Goal: Transaction & Acquisition: Obtain resource

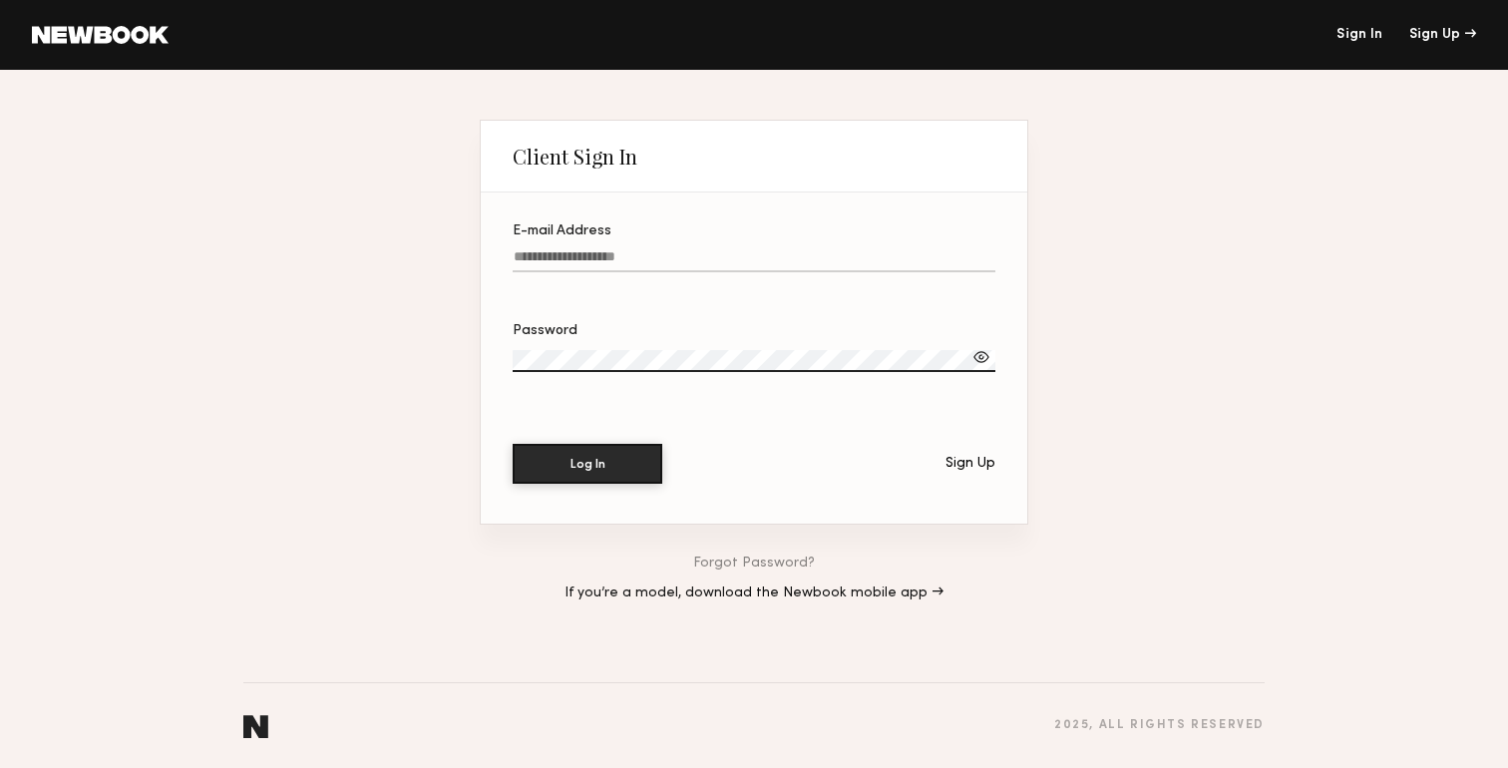
click at [658, 254] on input "E-mail Address" at bounding box center [753, 260] width 483 height 23
type input "**********"
click at [512, 444] on button "Log In" at bounding box center [587, 464] width 150 height 40
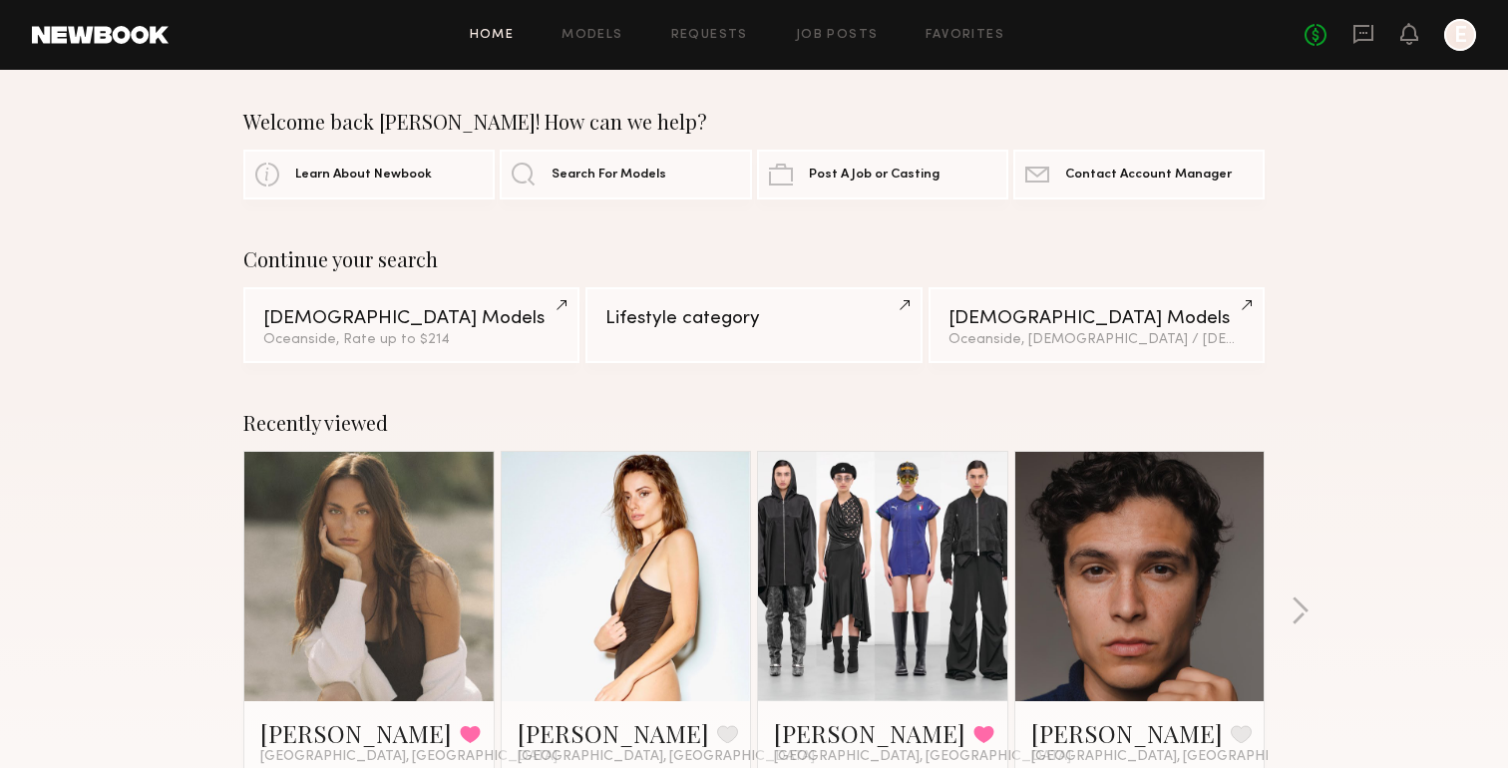
click at [1356, 275] on div "Continue your search [DEMOGRAPHIC_DATA] Models Oceanside, Rate up to $214 Lifes…" at bounding box center [754, 305] width 1508 height 116
click at [591, 176] on span "Search For Models" at bounding box center [608, 174] width 115 height 13
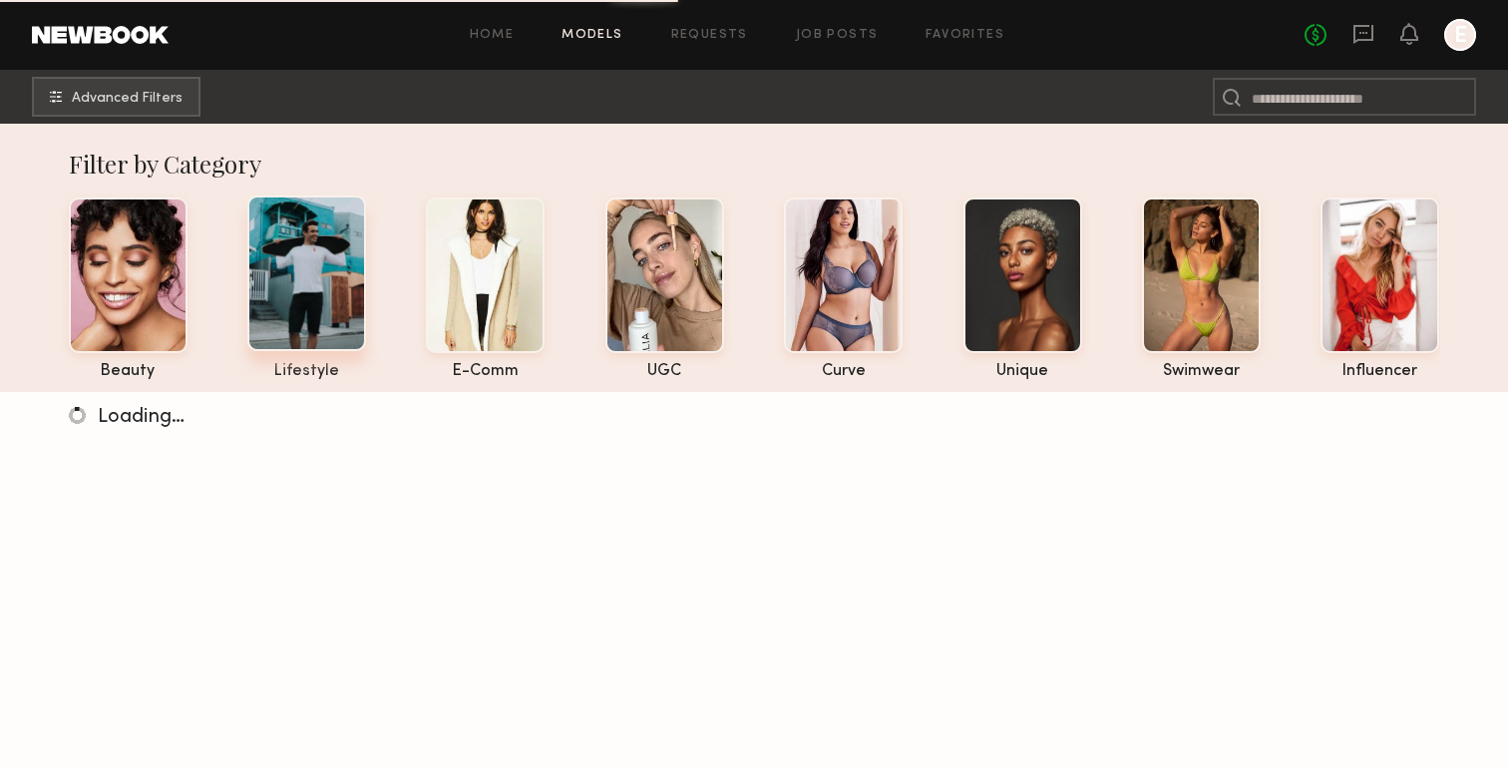
click at [318, 292] on div at bounding box center [306, 273] width 119 height 156
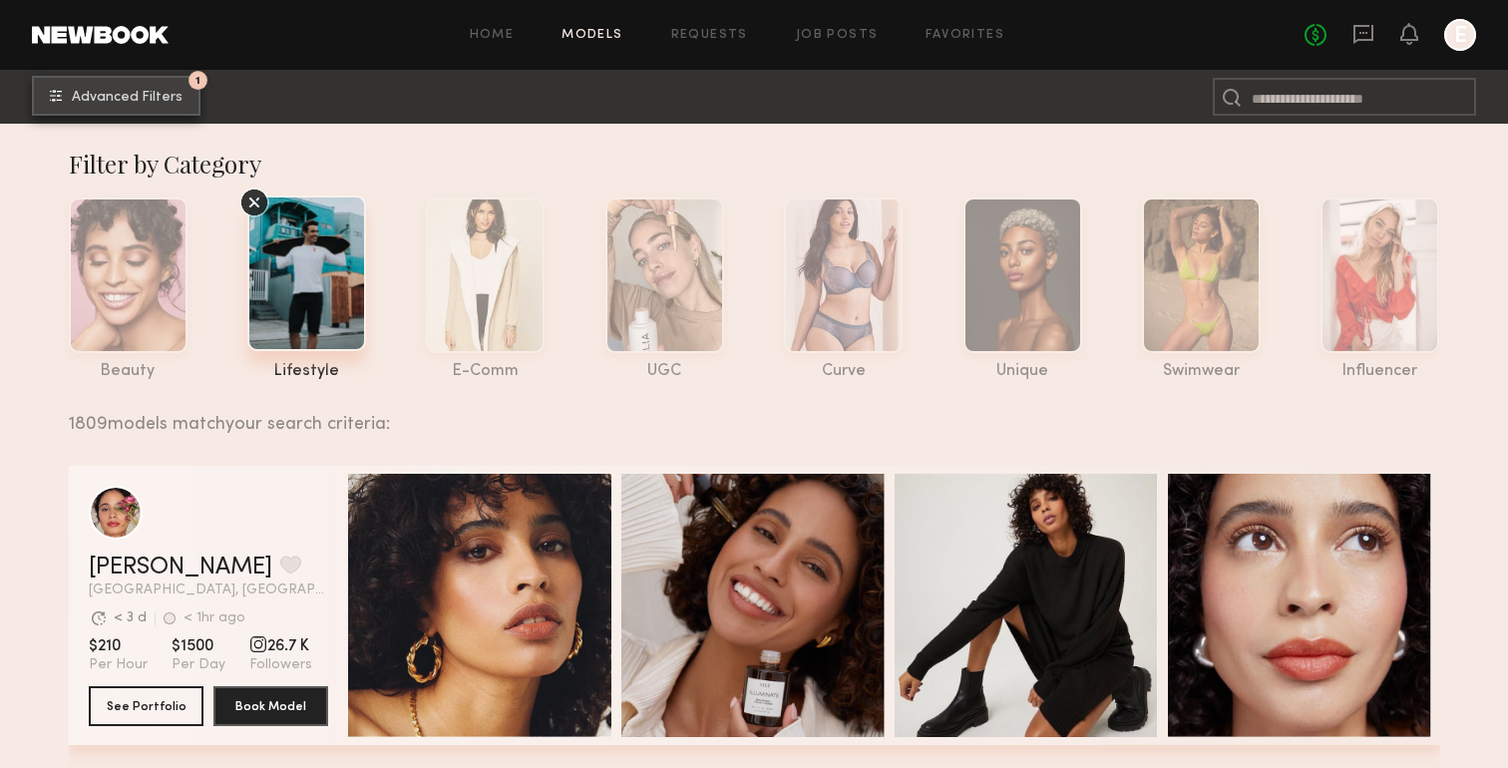
click at [176, 105] on button "1 Advanced Filters" at bounding box center [116, 96] width 168 height 40
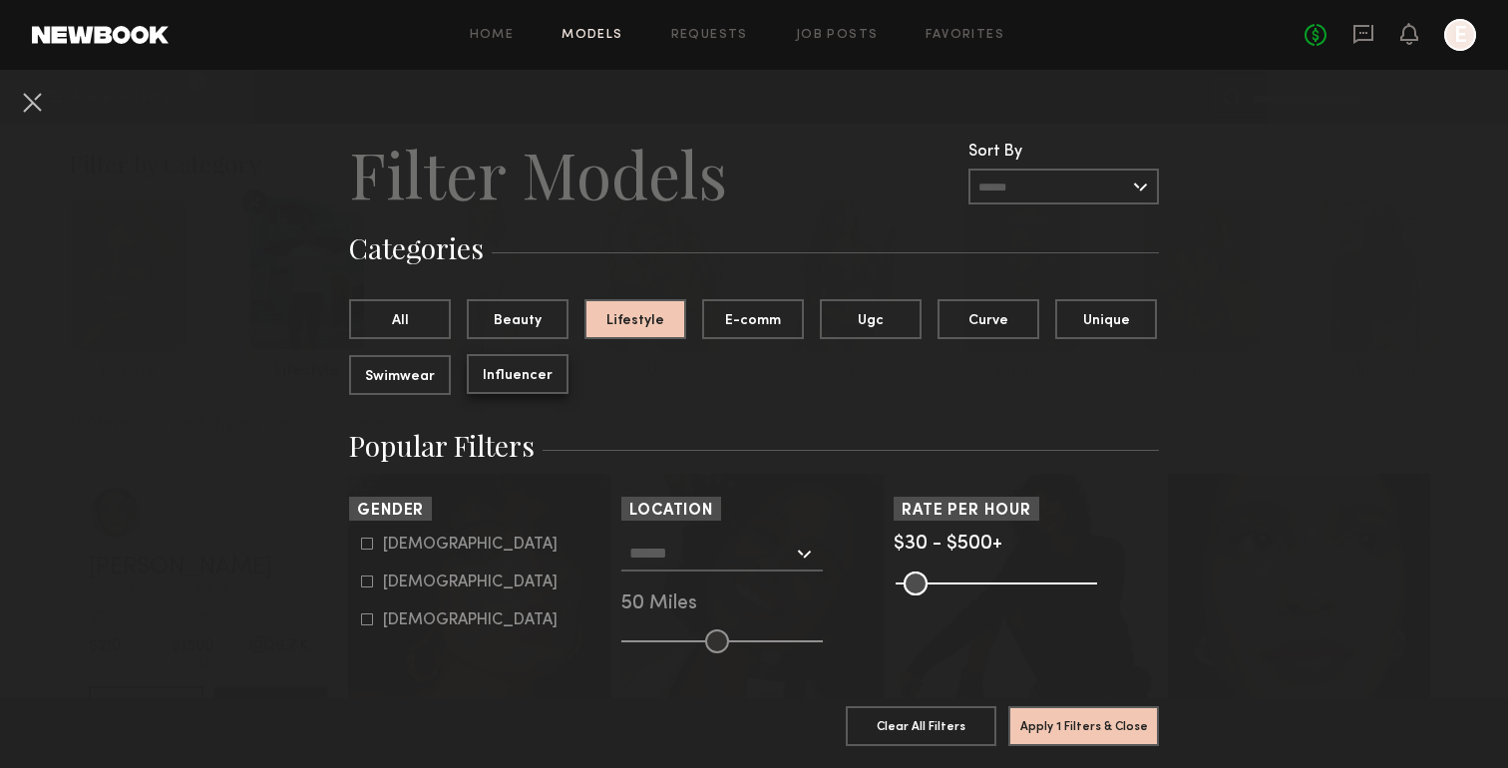
scroll to position [49, 0]
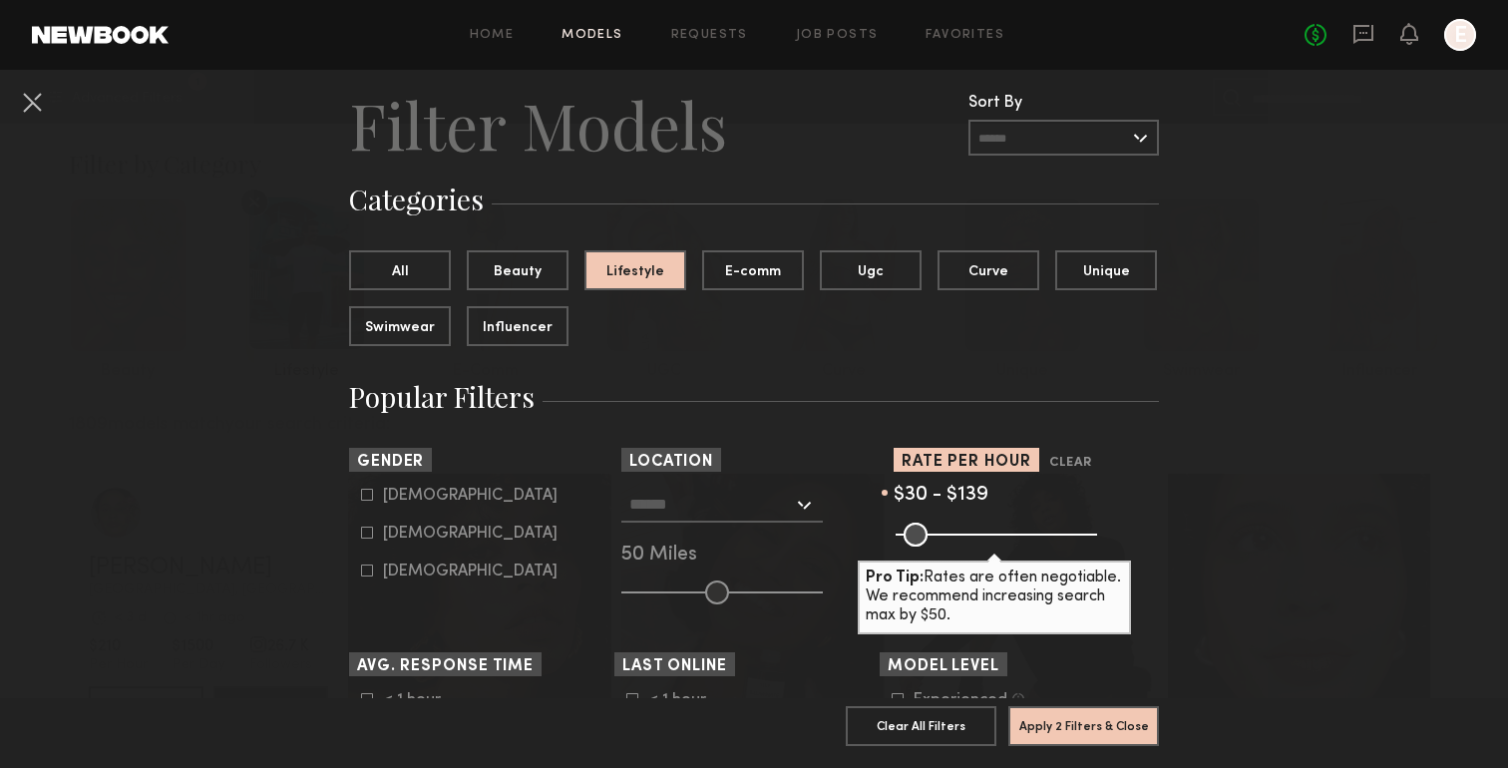
drag, startPoint x: 1085, startPoint y: 535, endPoint x: 948, endPoint y: 532, distance: 136.6
click at [948, 533] on input "range" at bounding box center [995, 534] width 201 height 24
drag, startPoint x: 948, startPoint y: 532, endPoint x: 970, endPoint y: 532, distance: 21.9
type input "***"
click at [971, 533] on input "range" at bounding box center [995, 534] width 201 height 24
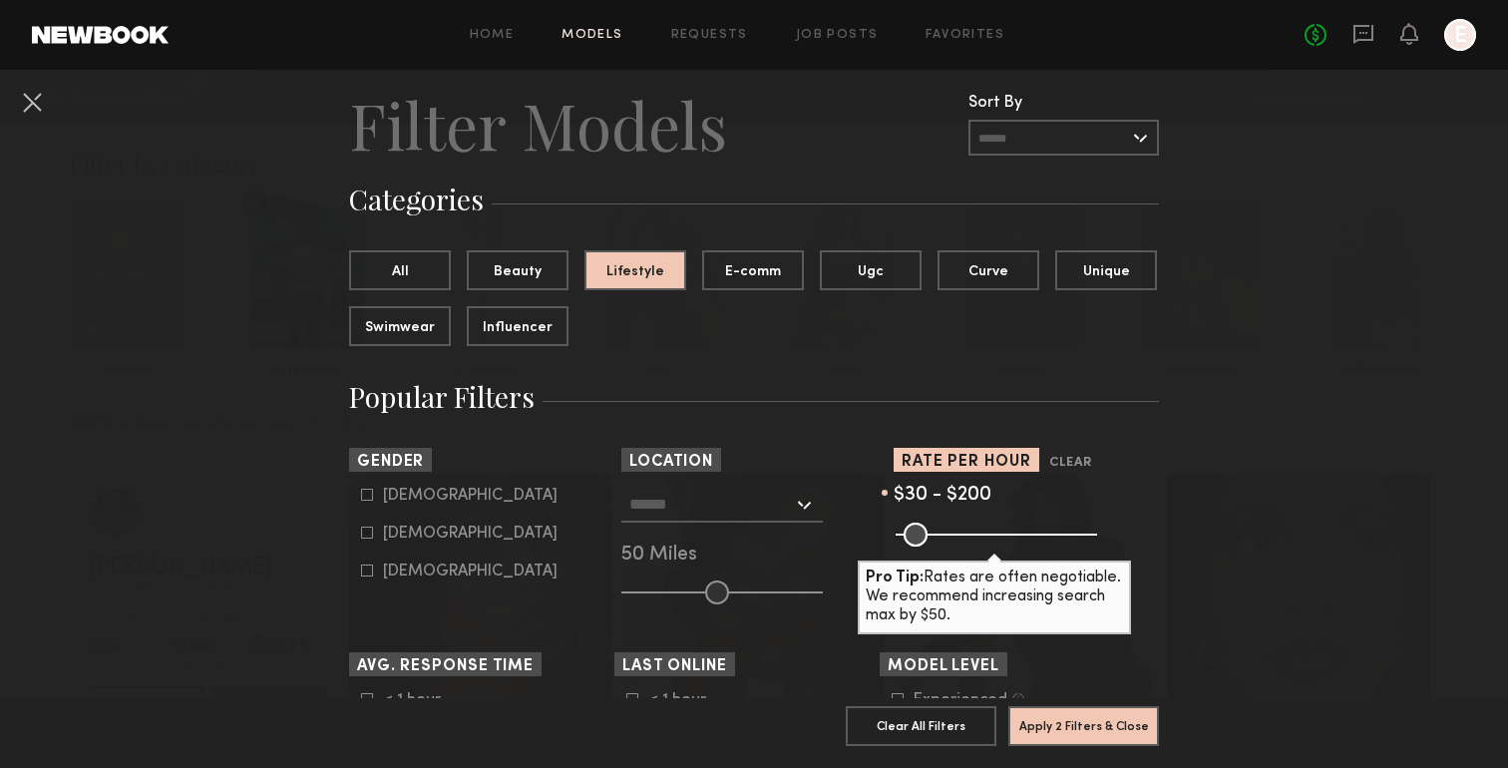
click at [758, 503] on input "text" at bounding box center [711, 504] width 164 height 34
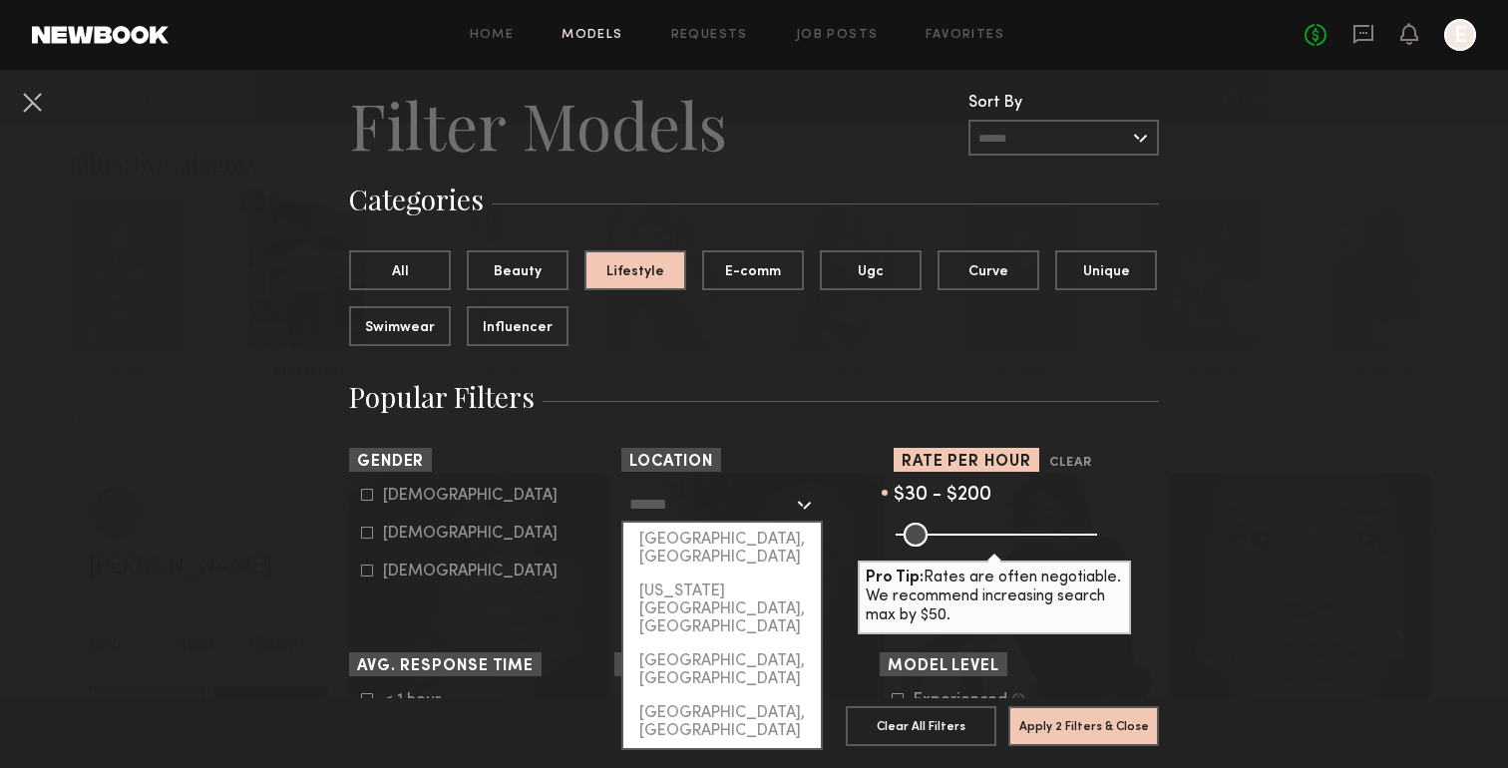
click at [745, 536] on div "[GEOGRAPHIC_DATA], [GEOGRAPHIC_DATA]" at bounding box center [721, 548] width 197 height 52
type input "**********"
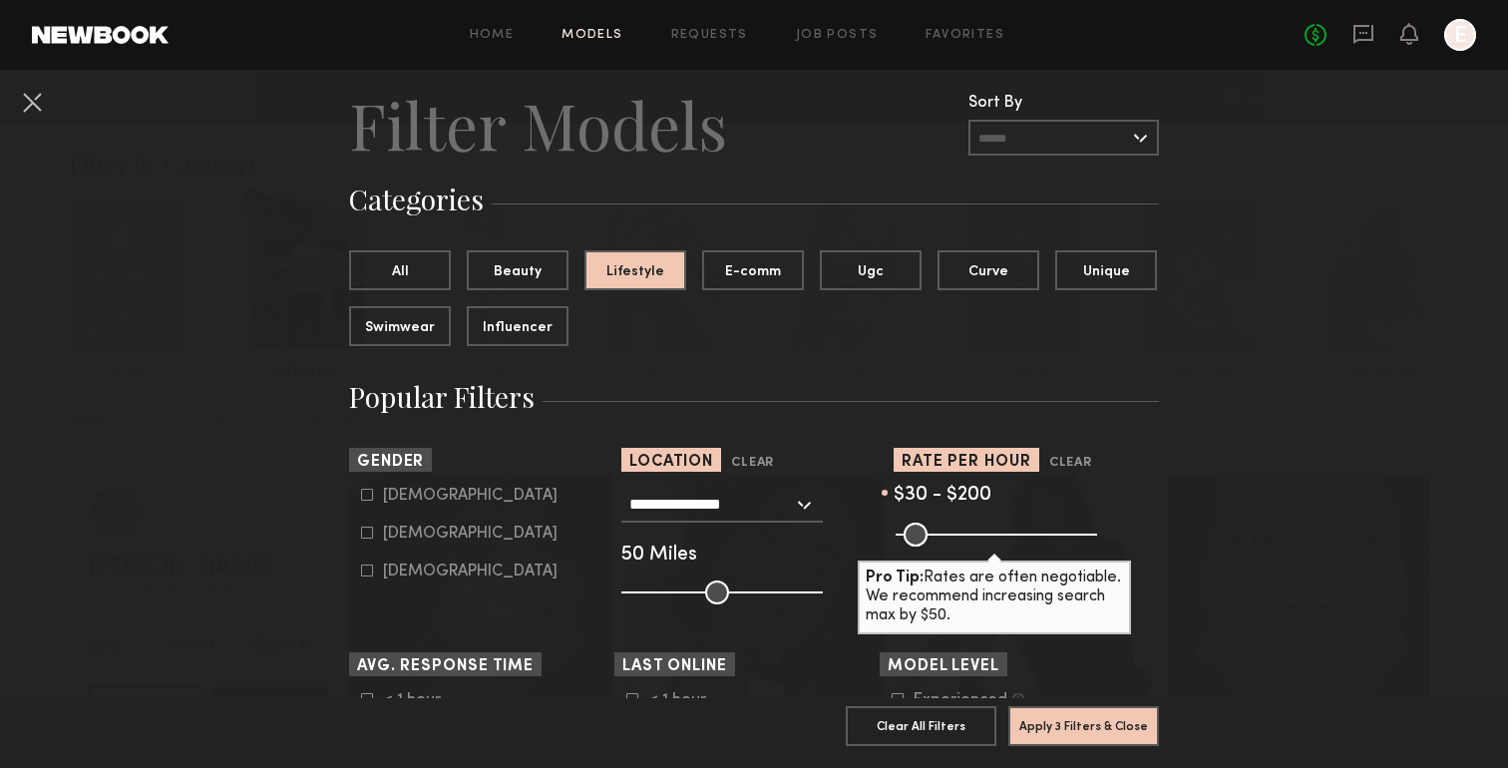
click at [526, 513] on form "[DEMOGRAPHIC_DATA] [DEMOGRAPHIC_DATA] [DEMOGRAPHIC_DATA]" at bounding box center [487, 534] width 253 height 94
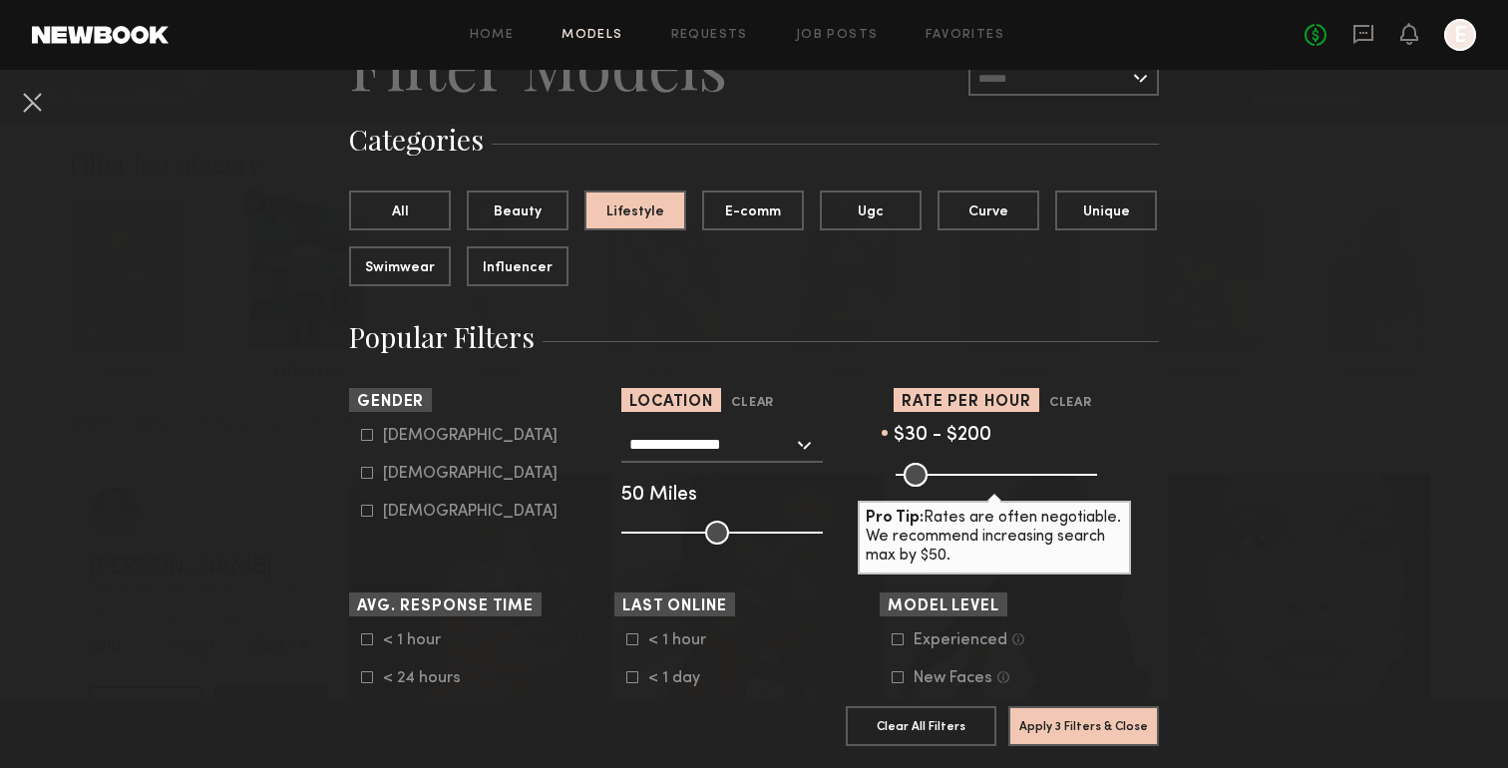
click at [378, 470] on label "[DEMOGRAPHIC_DATA]" at bounding box center [459, 473] width 196 height 12
type input "**"
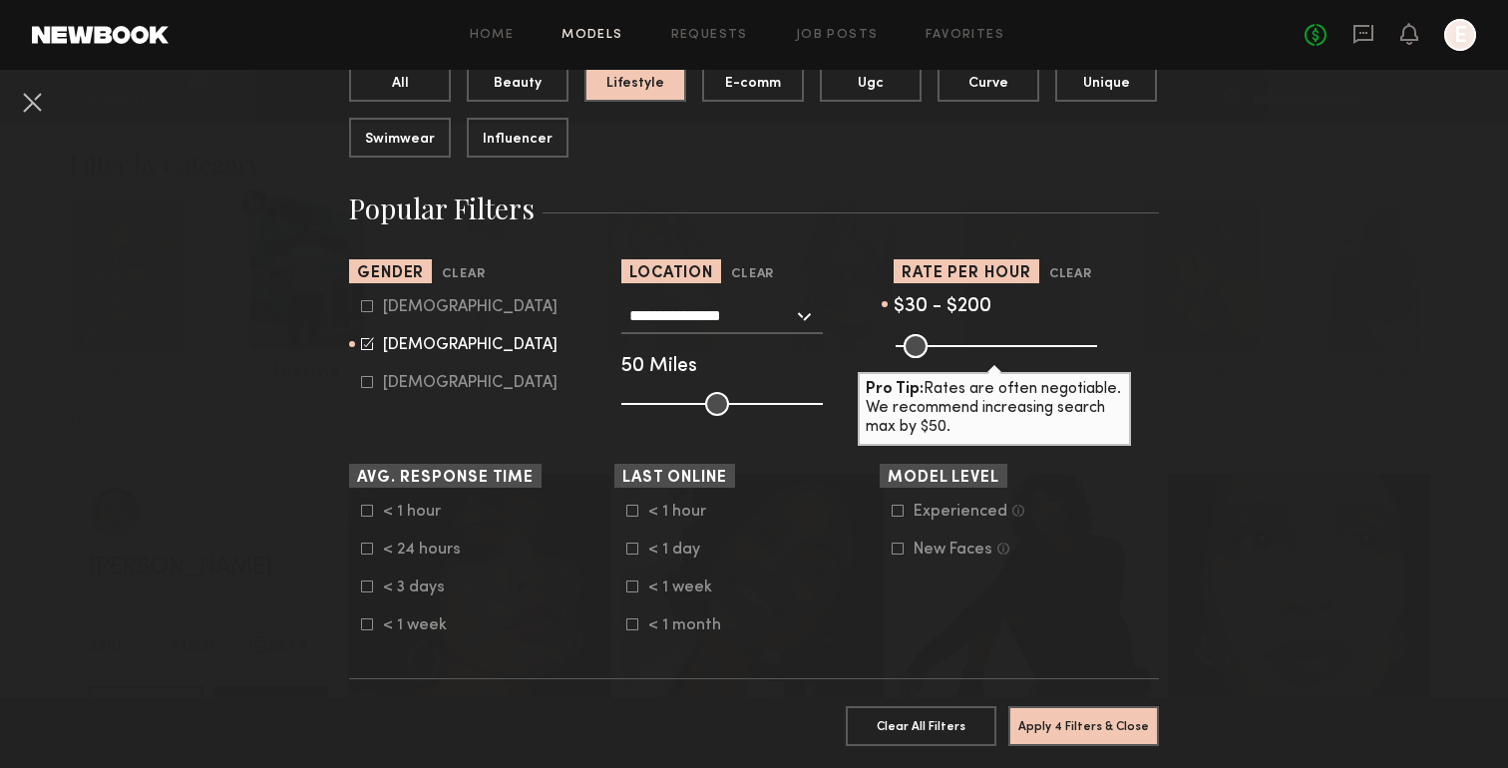
scroll to position [264, 0]
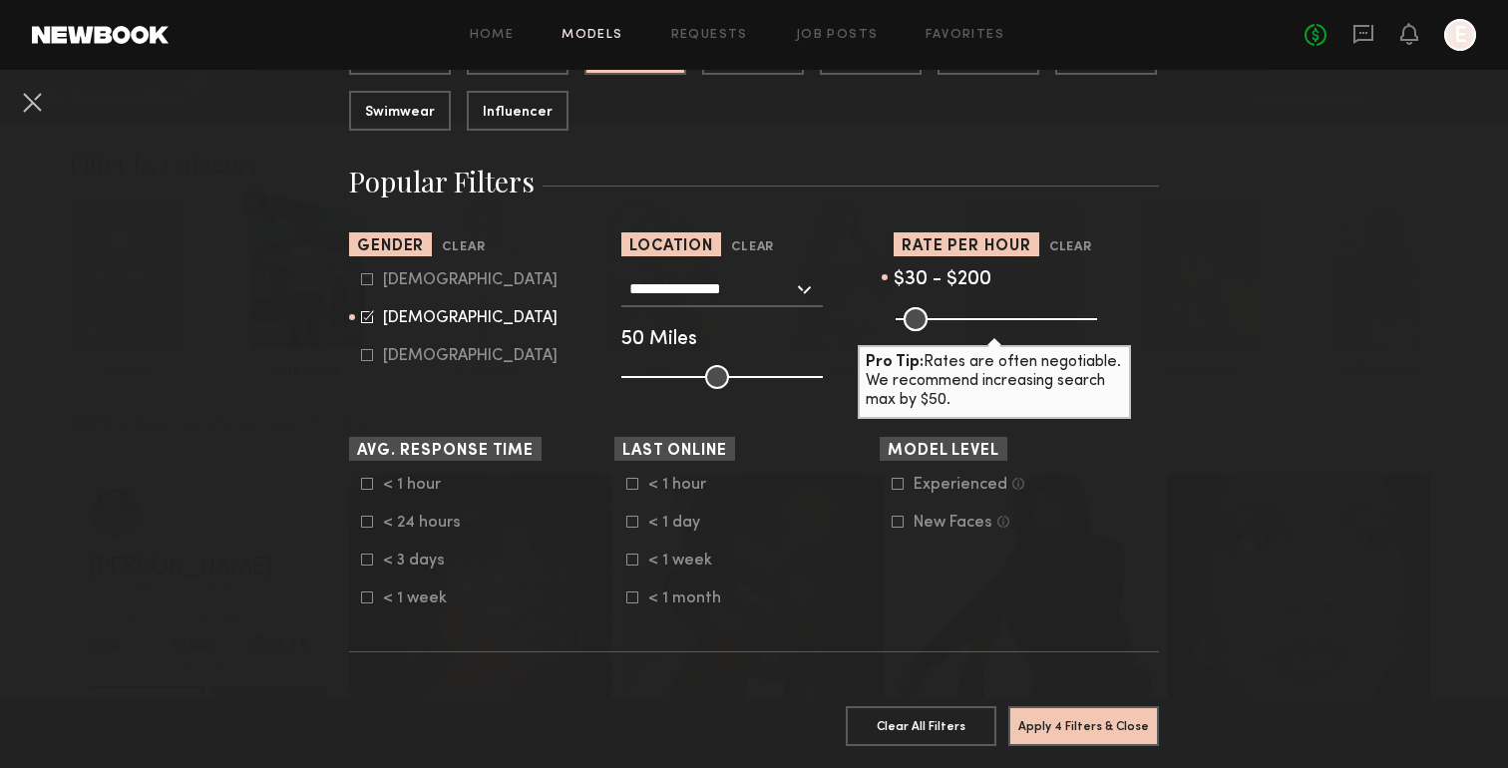
click at [1134, 248] on header "Rate per Hour Clear" at bounding box center [1025, 243] width 265 height 23
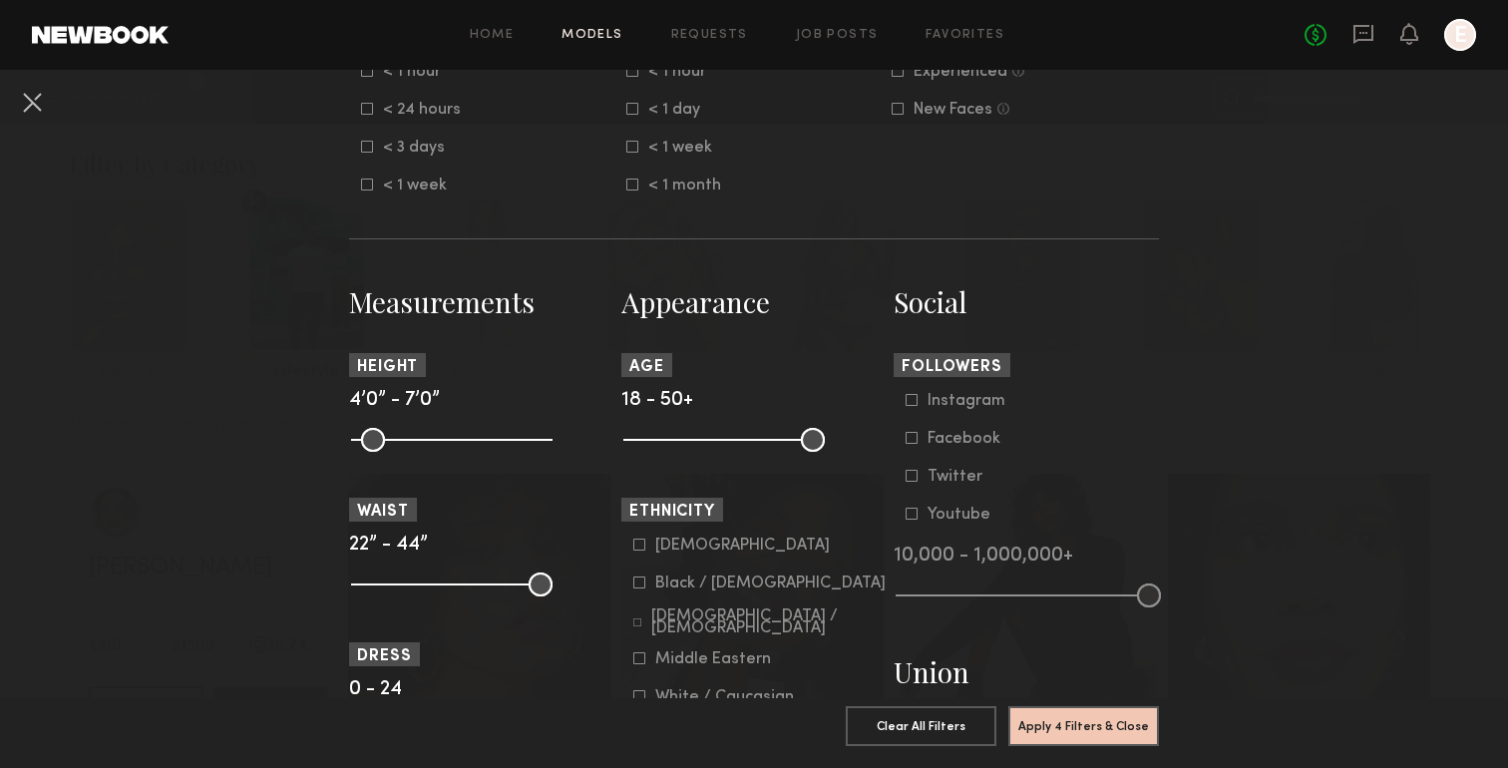
scroll to position [683, 0]
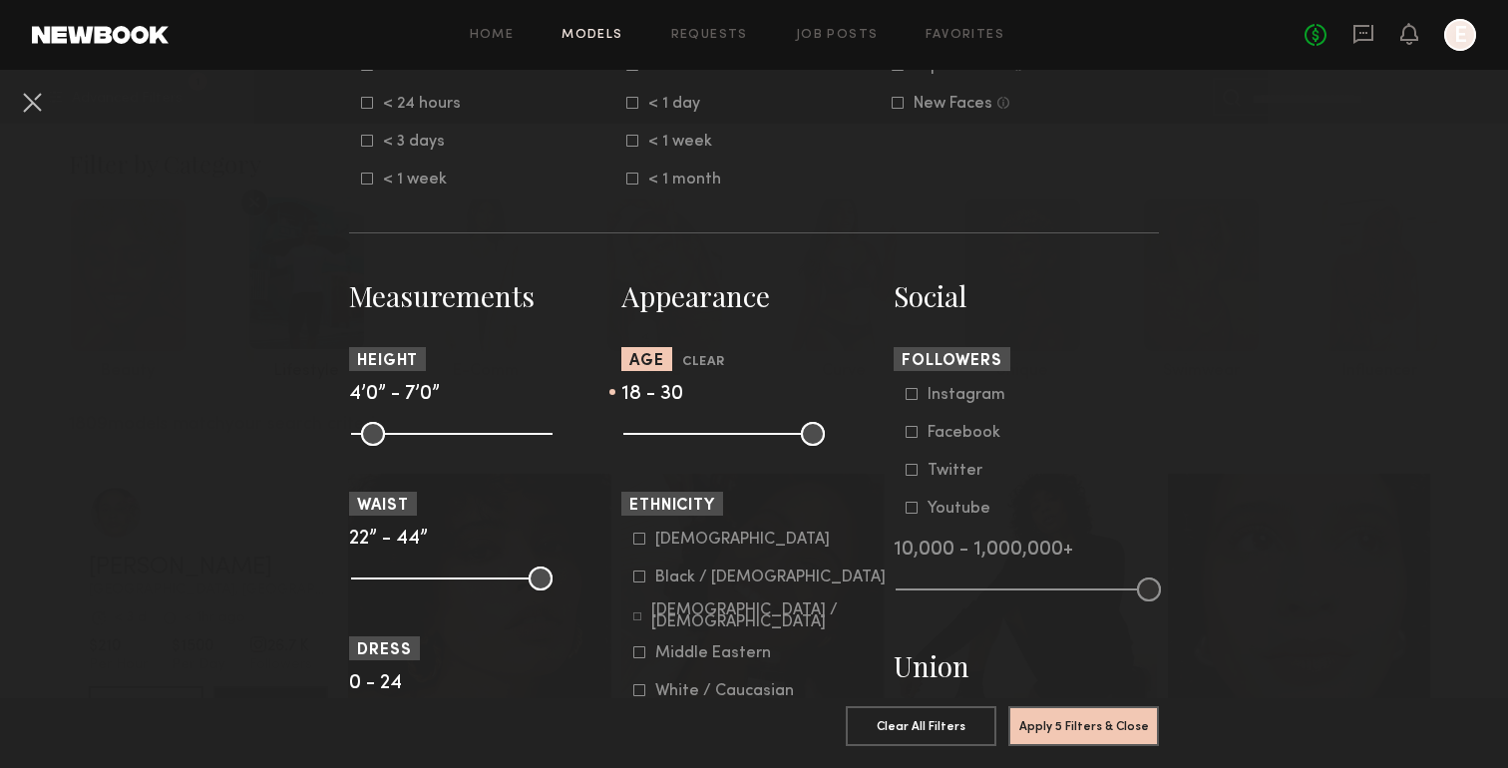
drag, startPoint x: 808, startPoint y: 434, endPoint x: 704, endPoint y: 436, distance: 103.7
type input "**"
click at [704, 436] on input "range" at bounding box center [723, 434] width 201 height 24
click at [1112, 738] on button "Apply 5 Filters & Close" at bounding box center [1083, 725] width 151 height 40
